Goal: Task Accomplishment & Management: Manage account settings

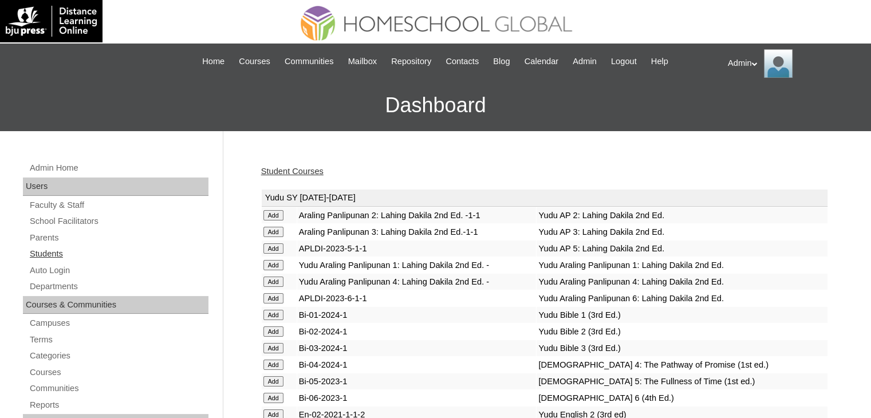
click at [53, 253] on link "Students" at bounding box center [119, 254] width 180 height 14
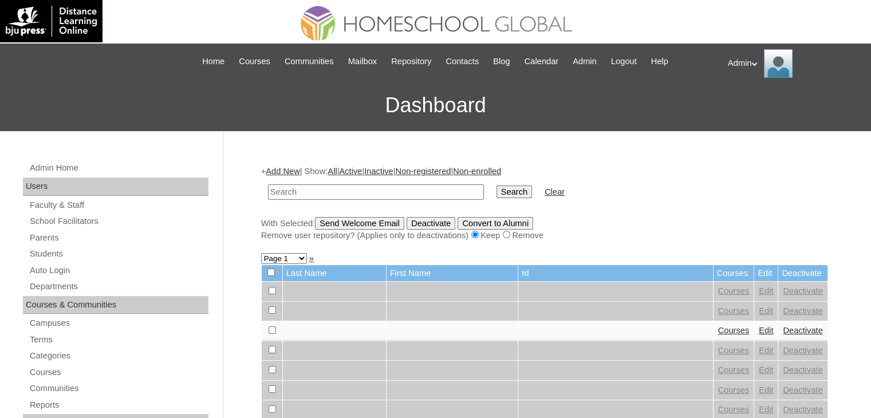
click at [380, 188] on input "text" at bounding box center [376, 191] width 216 height 15
type input "A"
type input "[PERSON_NAME]"
click at [497, 188] on input "Search" at bounding box center [515, 192] width 36 height 13
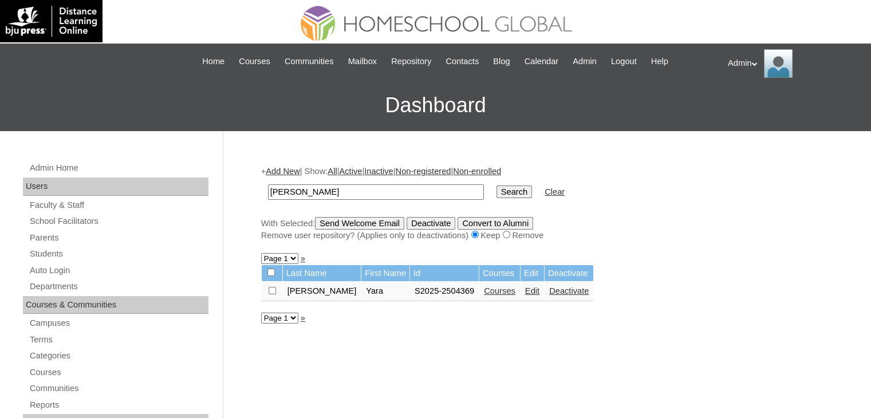
click at [484, 293] on link "Courses" at bounding box center [500, 290] width 32 height 9
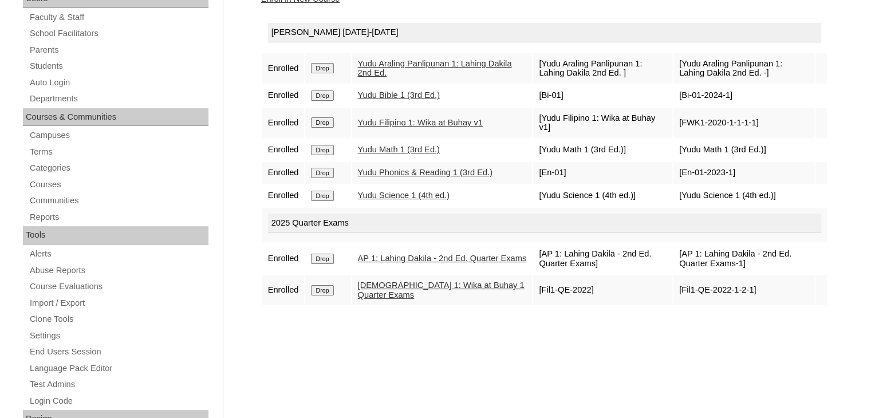
scroll to position [128, 0]
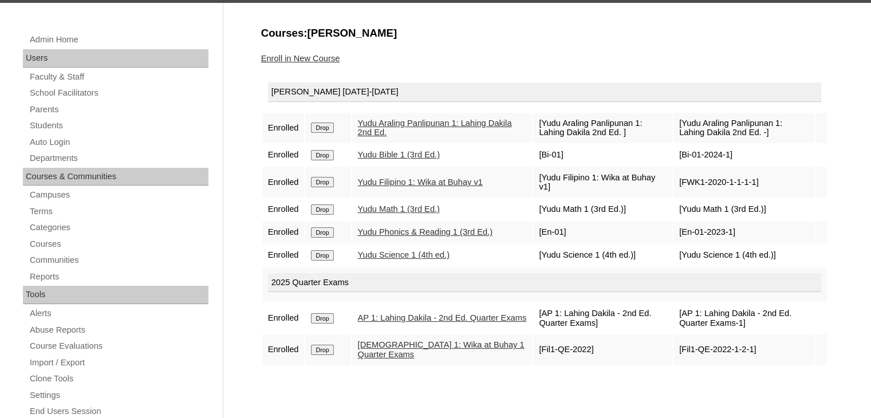
click at [337, 57] on link "Enroll in New Course" at bounding box center [300, 58] width 79 height 9
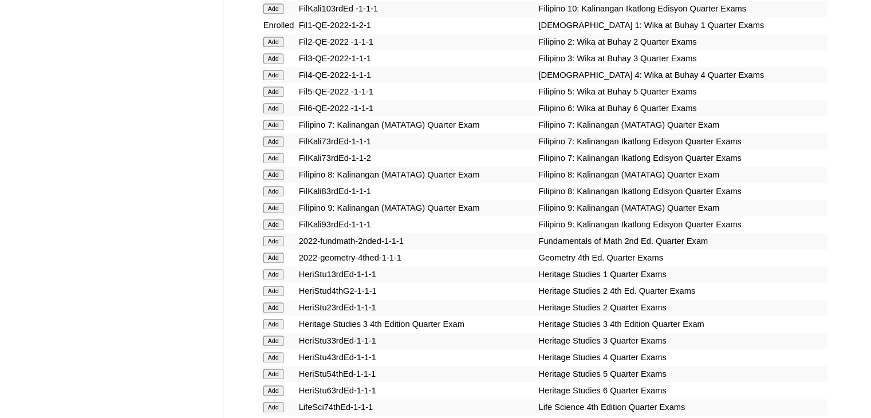
scroll to position [1673, 0]
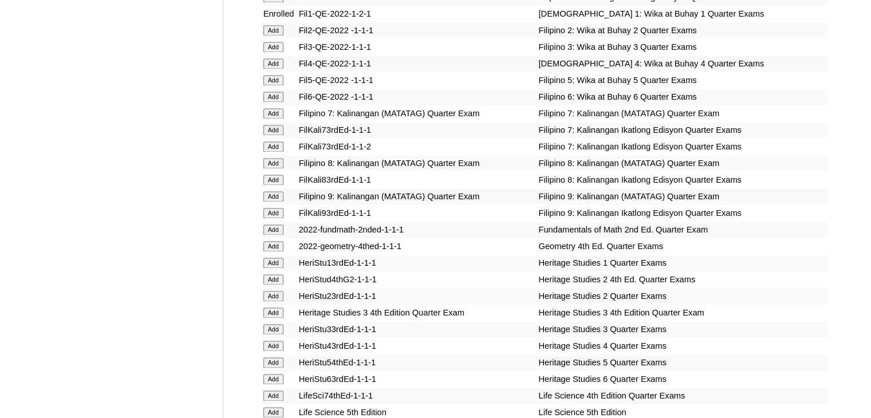
click at [270, 259] on input "Add" at bounding box center [273, 263] width 20 height 10
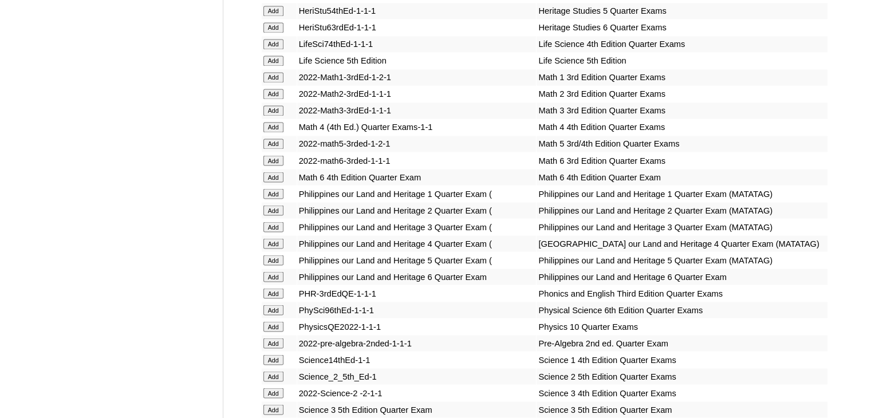
scroll to position [2047, 0]
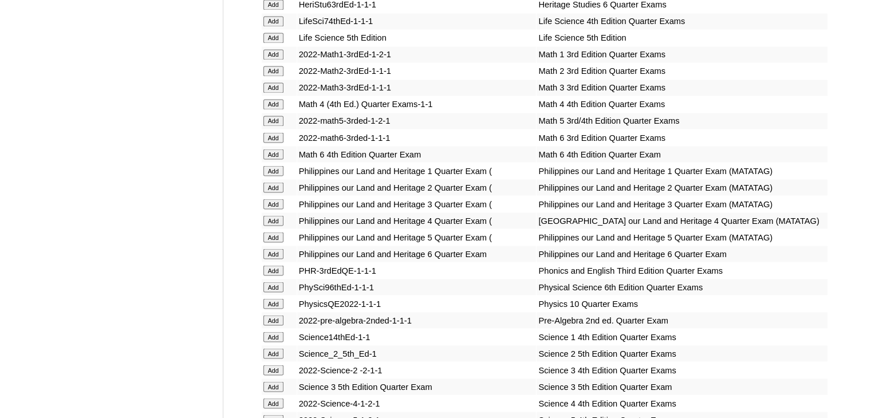
click at [275, 276] on input "Add" at bounding box center [273, 270] width 20 height 10
click at [276, 342] on input "Add" at bounding box center [273, 337] width 20 height 10
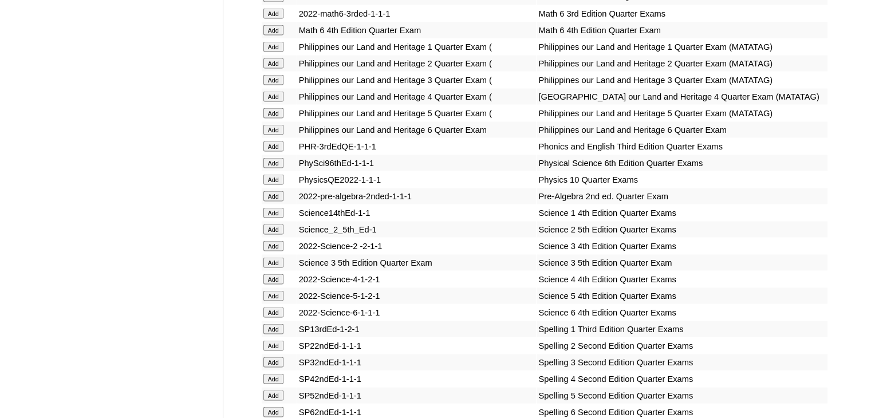
scroll to position [2174, 0]
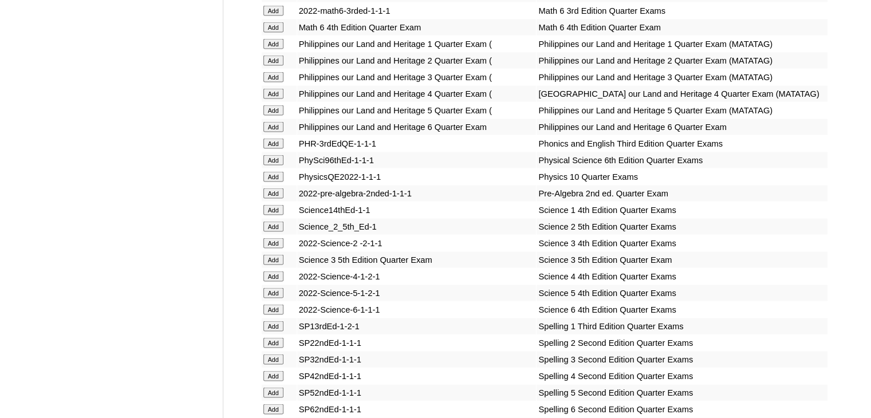
click at [277, 331] on input "Add" at bounding box center [273, 326] width 20 height 10
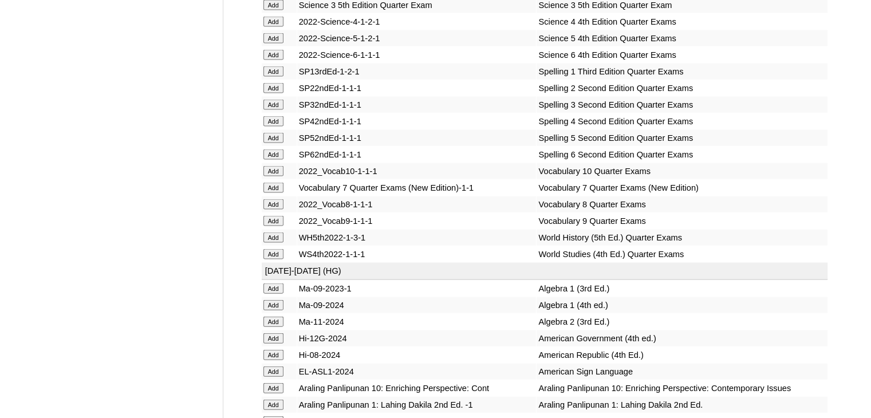
scroll to position [2431, 0]
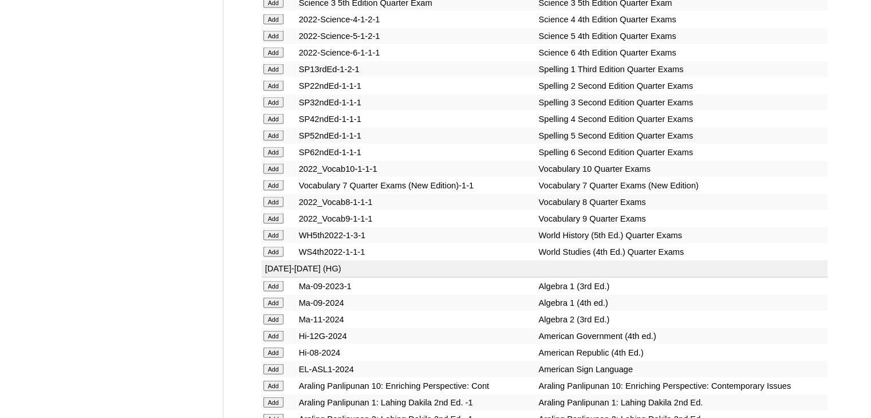
click at [376, 144] on td "SP52ndEd-1-1-1" at bounding box center [416, 136] width 239 height 16
